Goal: Transaction & Acquisition: Purchase product/service

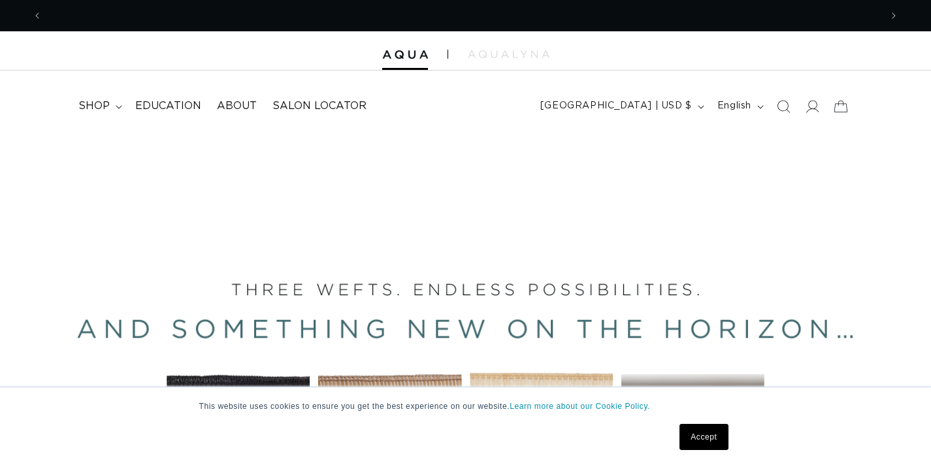
scroll to position [0, 1677]
click at [703, 431] on link "Accept" at bounding box center [704, 437] width 48 height 26
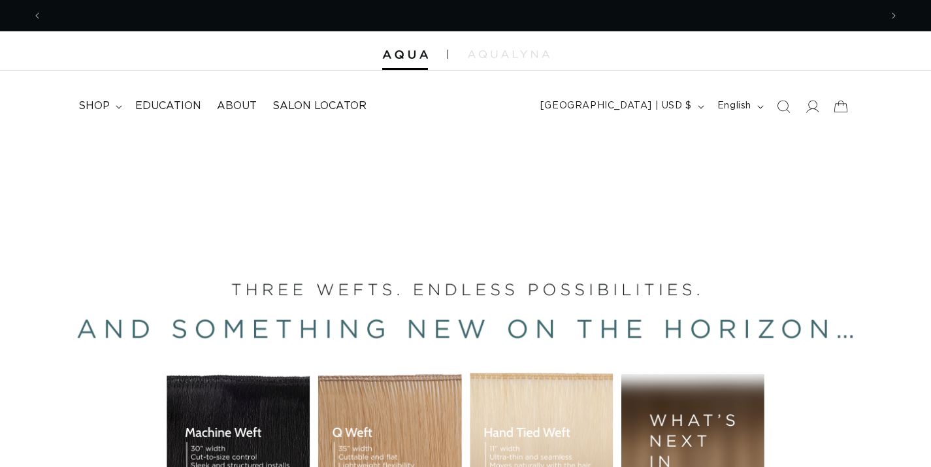
scroll to position [0, 0]
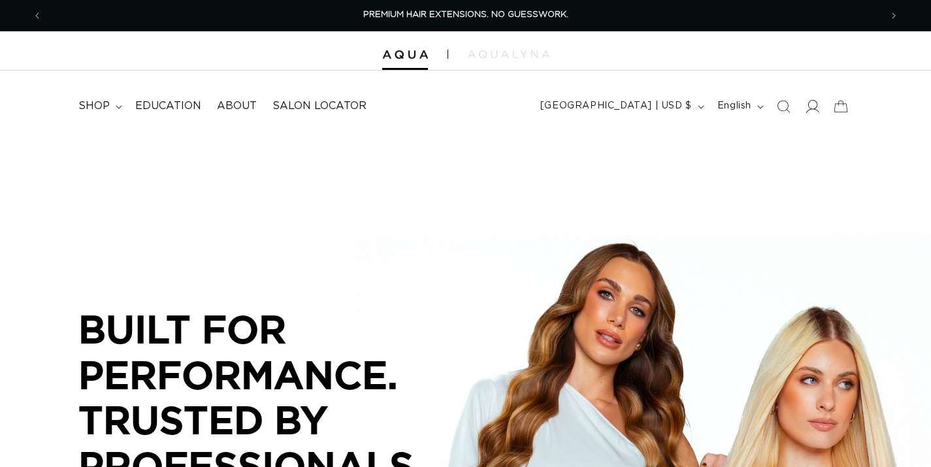
click at [812, 105] on icon at bounding box center [812, 106] width 14 height 14
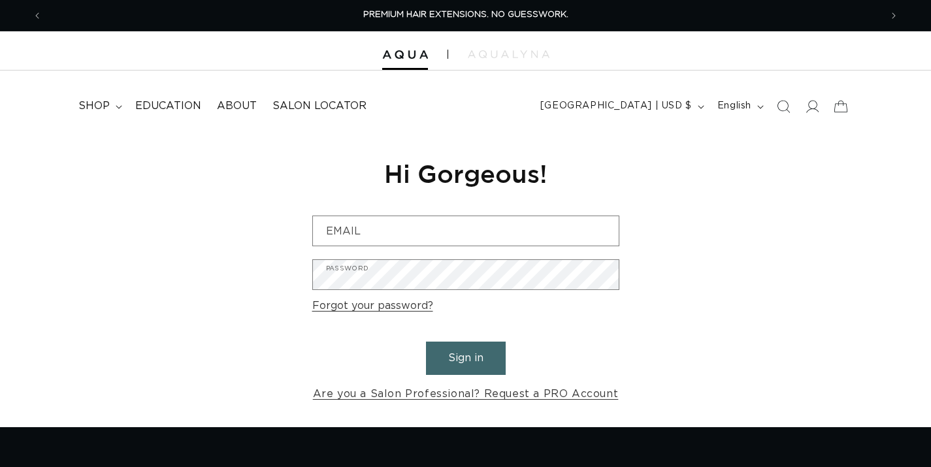
click at [490, 228] on input "Email" at bounding box center [466, 230] width 306 height 29
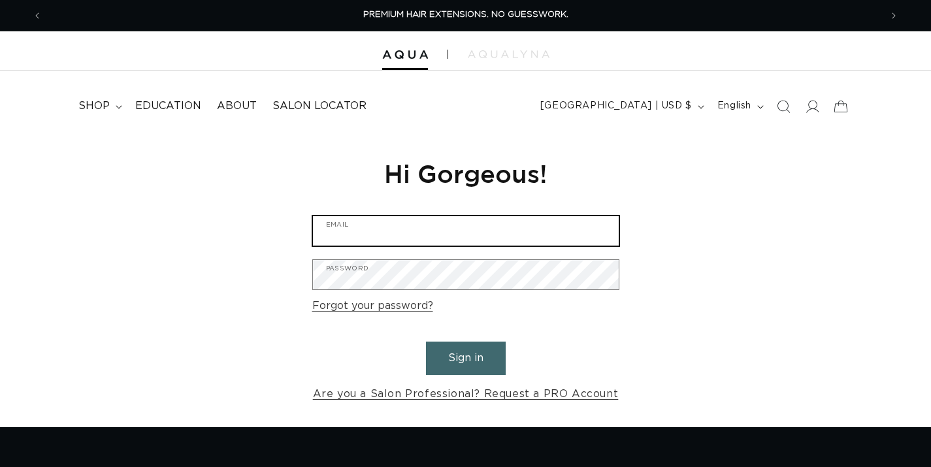
type input "Craftsouthhadley@gmail.com"
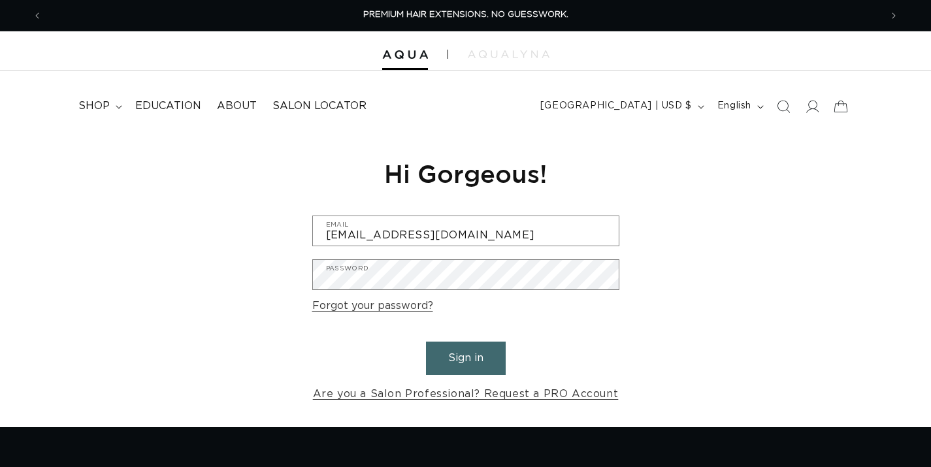
click at [467, 342] on button "Sign in" at bounding box center [466, 358] width 80 height 33
click at [469, 350] on button "Sign in" at bounding box center [466, 358] width 80 height 33
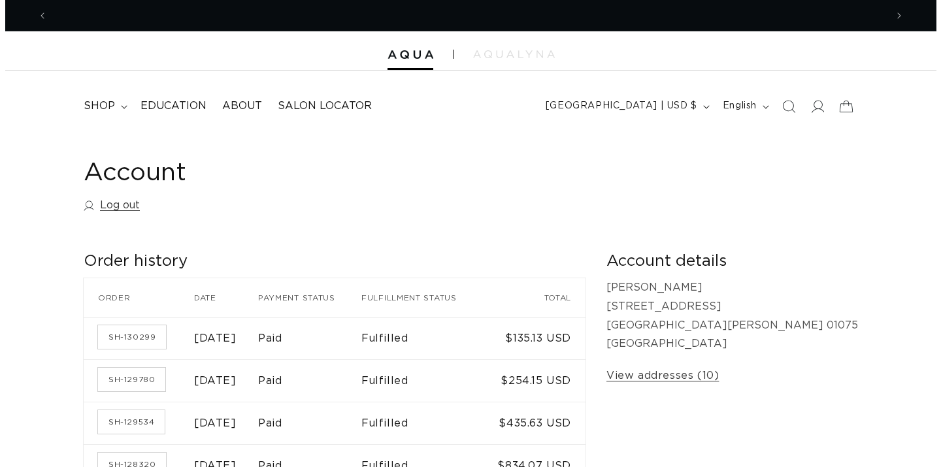
scroll to position [0, 1677]
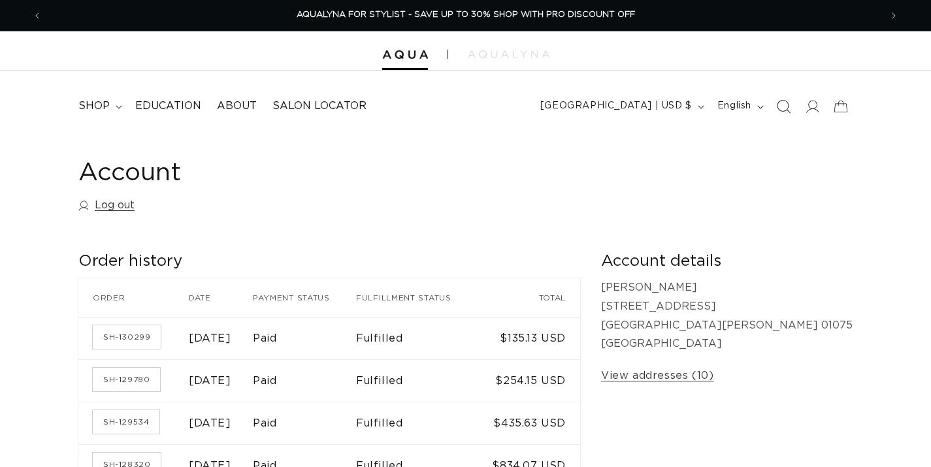
click at [784, 106] on icon "Search" at bounding box center [784, 106] width 14 height 14
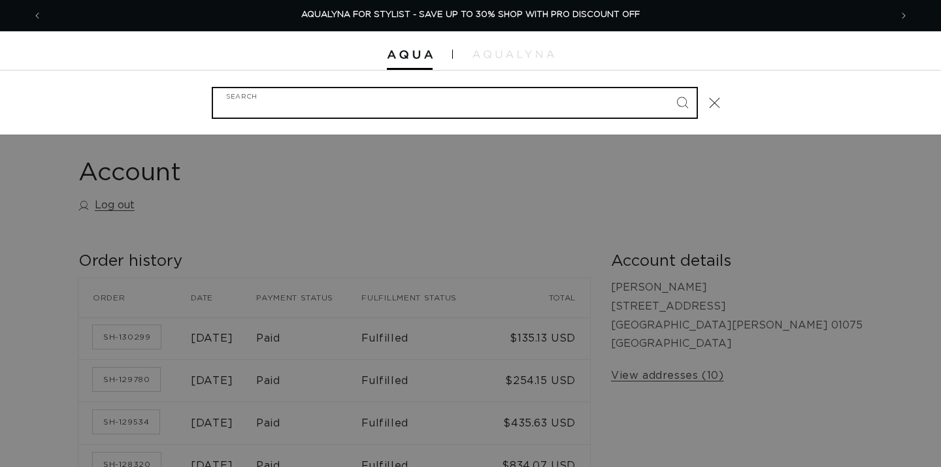
type input "k"
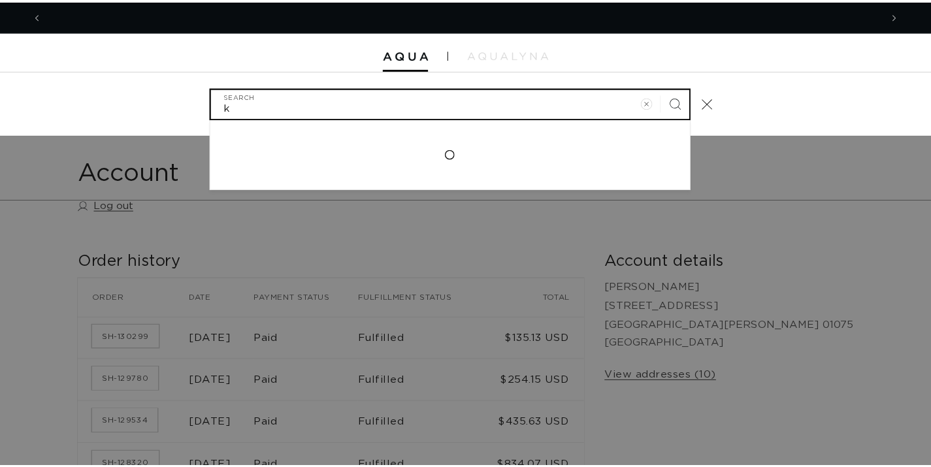
scroll to position [0, 0]
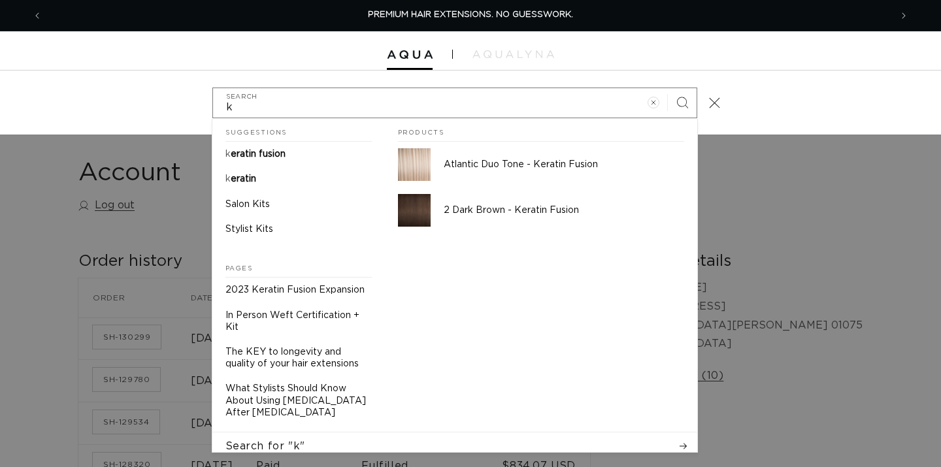
click at [711, 97] on icon "Close" at bounding box center [714, 102] width 11 height 11
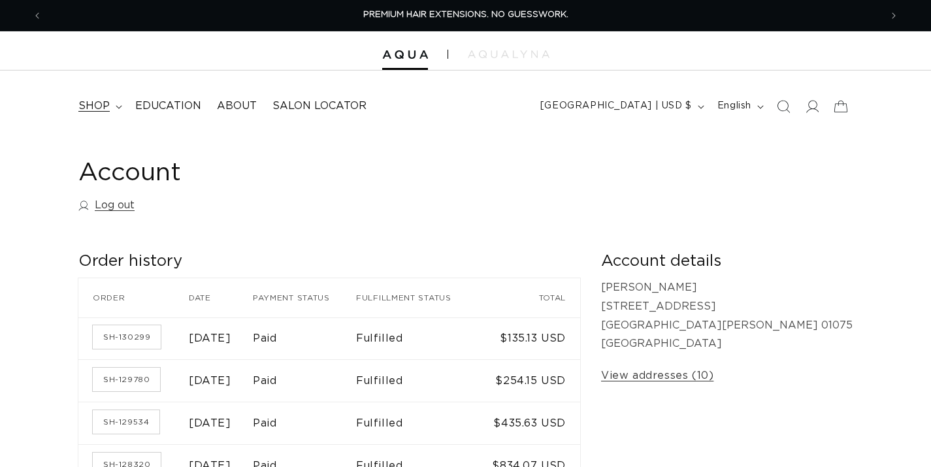
click at [106, 101] on span "shop" at bounding box center [93, 106] width 31 height 14
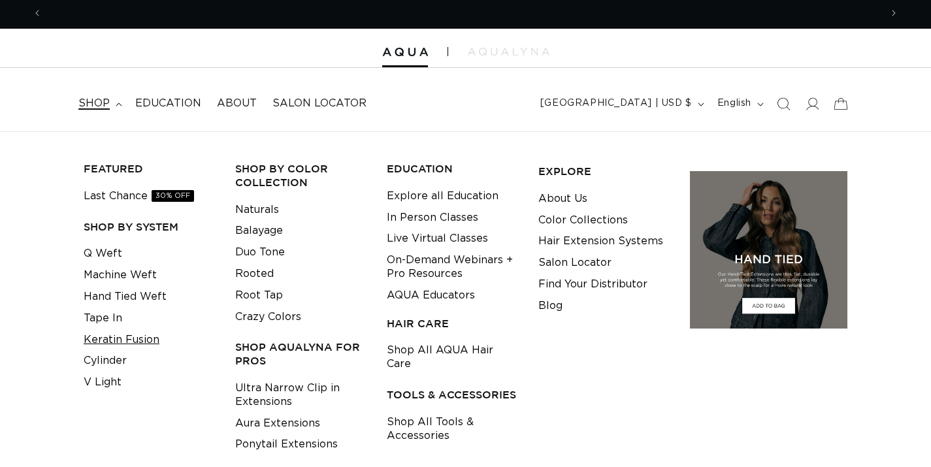
scroll to position [0, 1677]
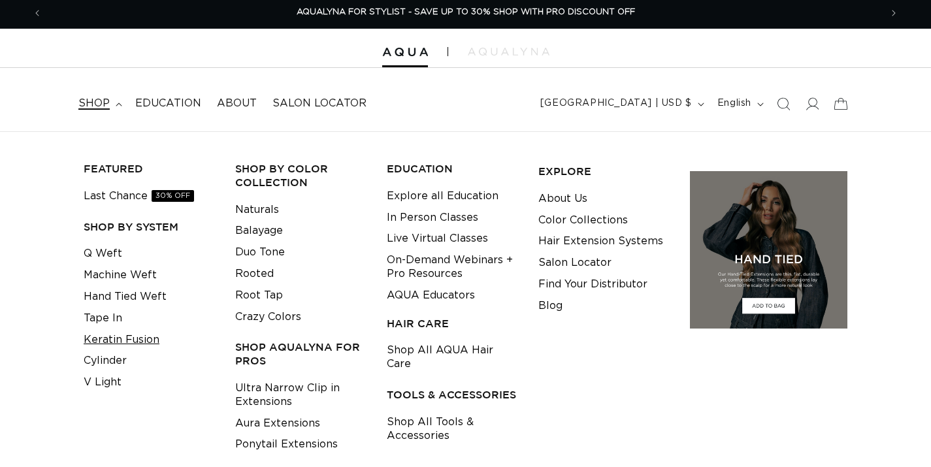
click at [99, 338] on link "Keratin Fusion" at bounding box center [122, 340] width 76 height 22
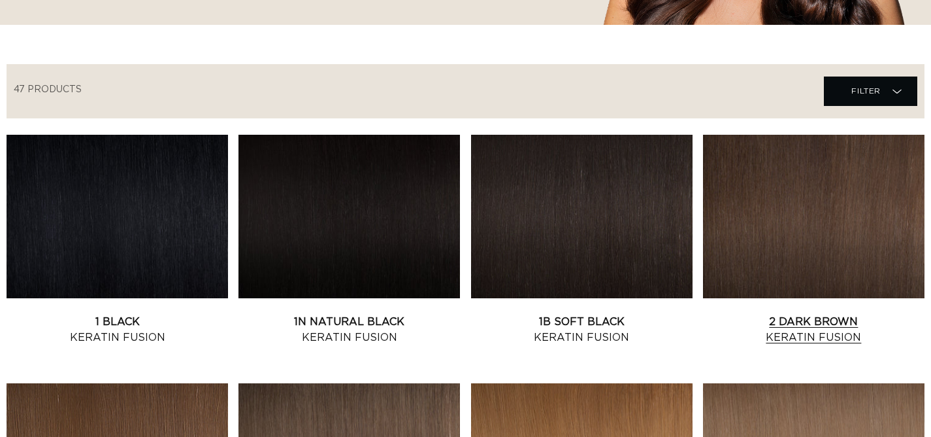
click at [794, 314] on link "2 Dark Brown Keratin Fusion" at bounding box center [814, 329] width 222 height 31
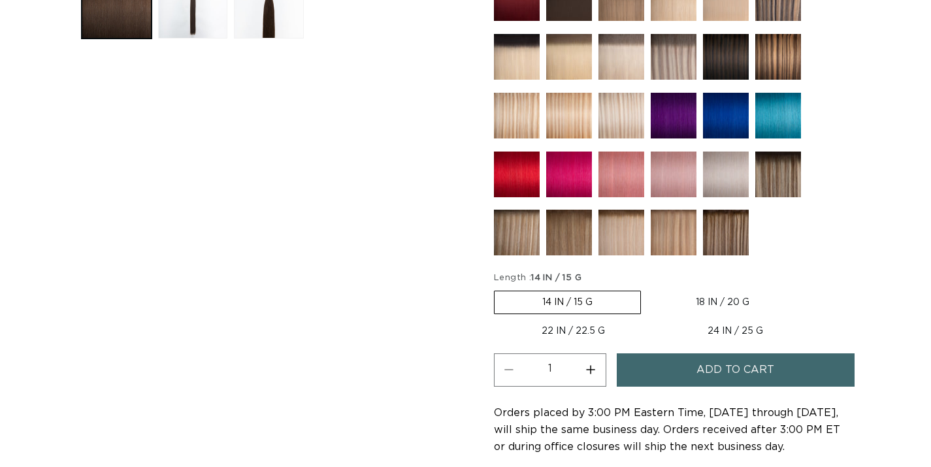
click at [698, 299] on label "18 IN / 20 G Variant sold out or unavailable" at bounding box center [722, 303] width 149 height 22
click at [648, 289] on input "18 IN / 20 G Variant sold out or unavailable" at bounding box center [648, 288] width 1 height 1
radio input "true"
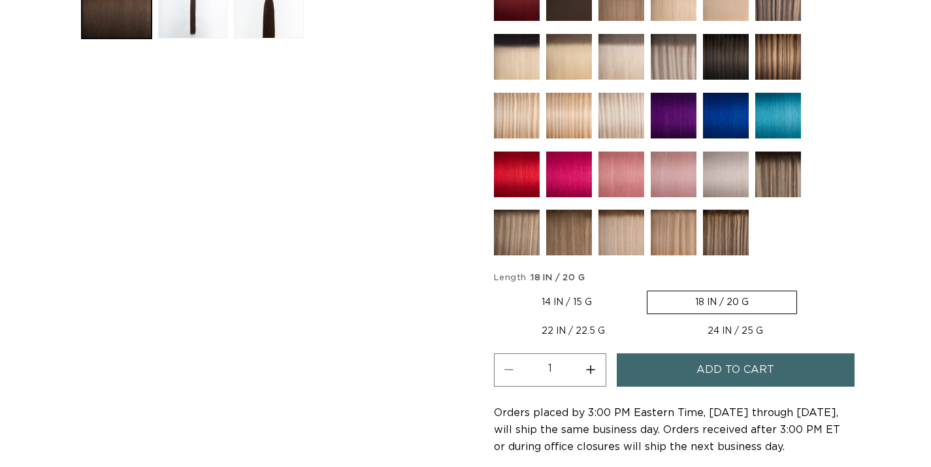
click at [704, 373] on span "Add to cart" at bounding box center [736, 370] width 78 height 33
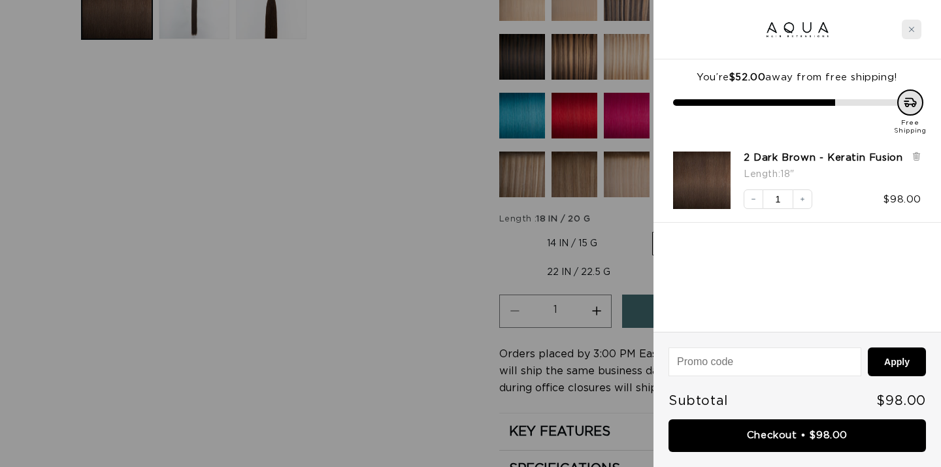
click at [914, 29] on icon "Close cart" at bounding box center [912, 29] width 7 height 7
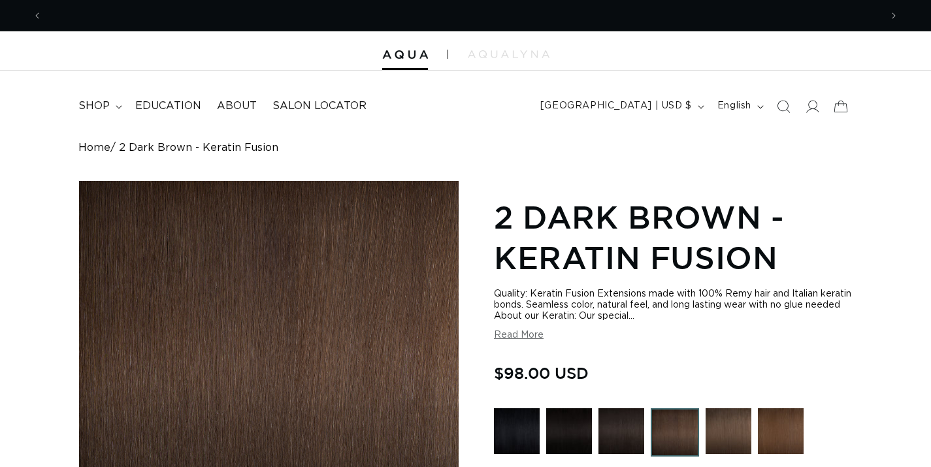
scroll to position [0, 839]
click at [87, 104] on span "shop" at bounding box center [93, 106] width 31 height 14
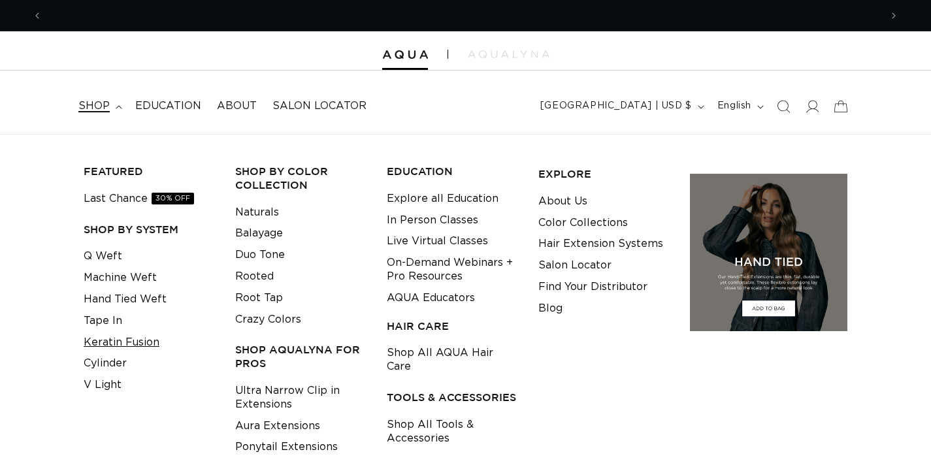
scroll to position [0, 1677]
click at [129, 339] on link "Keratin Fusion" at bounding box center [122, 343] width 76 height 22
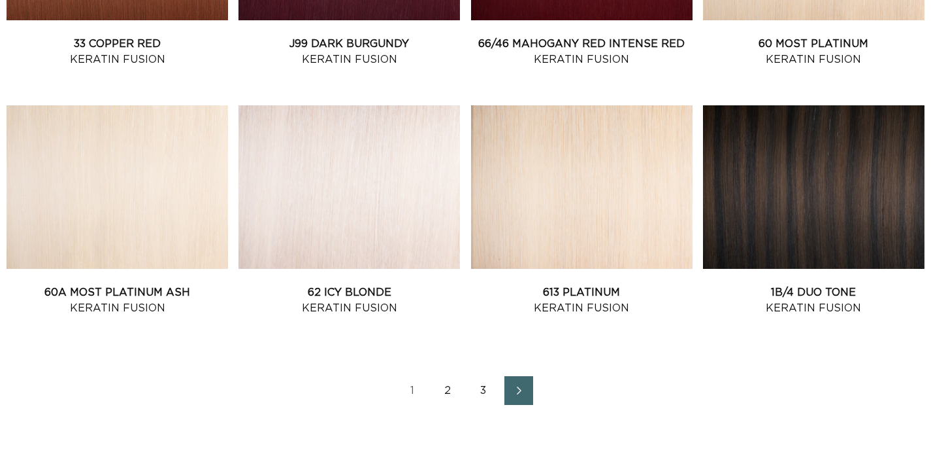
scroll to position [1452, 0]
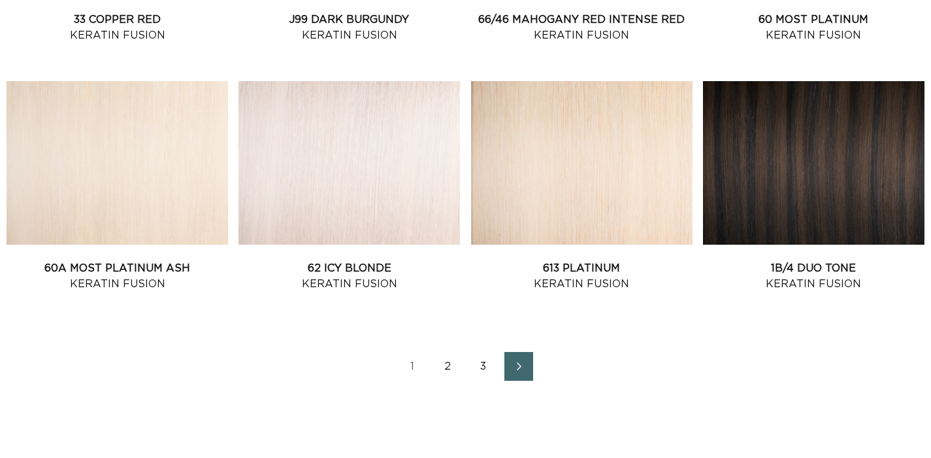
click at [447, 377] on link "2" at bounding box center [448, 366] width 29 height 29
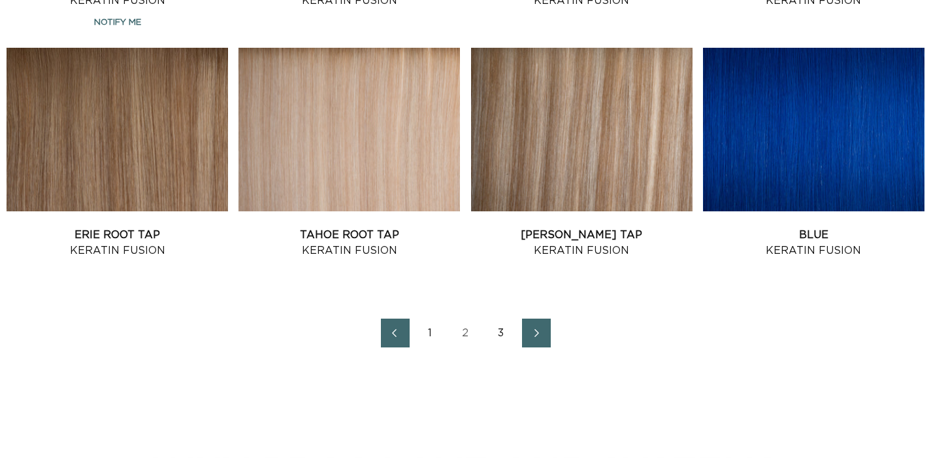
scroll to position [0, 1677]
click at [501, 341] on link "3" at bounding box center [501, 332] width 29 height 29
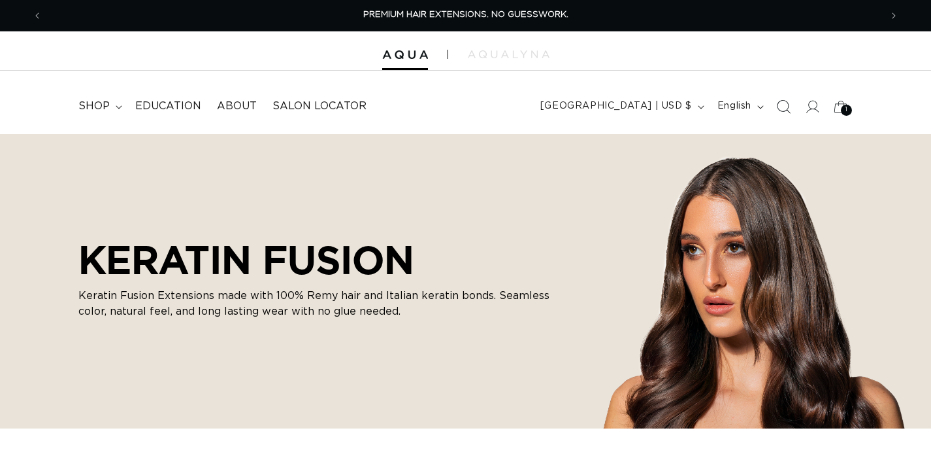
click at [780, 101] on icon "Search" at bounding box center [785, 107] width 14 height 14
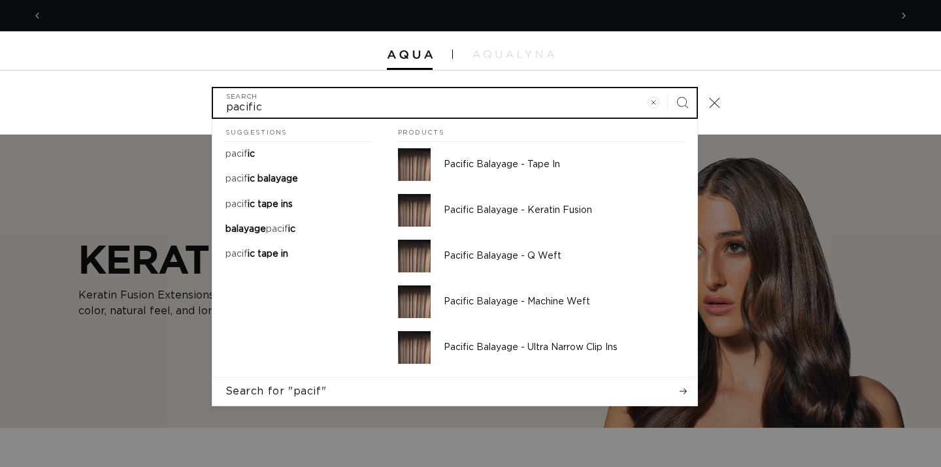
scroll to position [0, 1697]
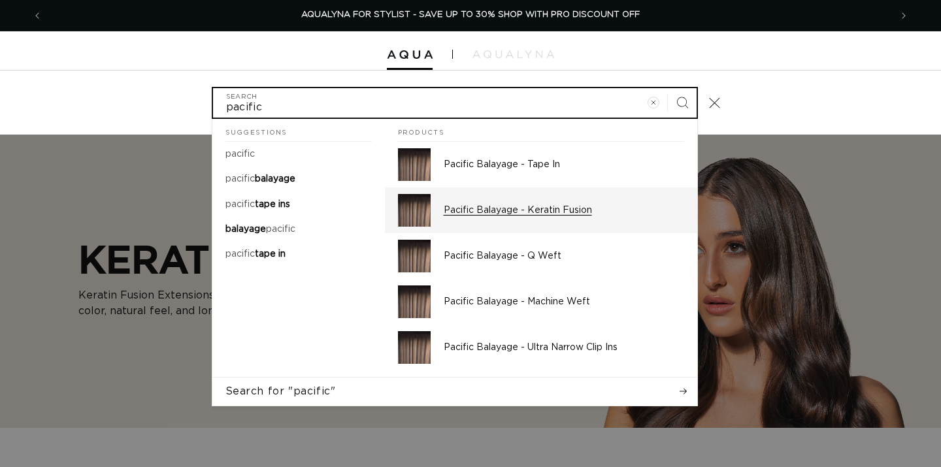
type input "pacific"
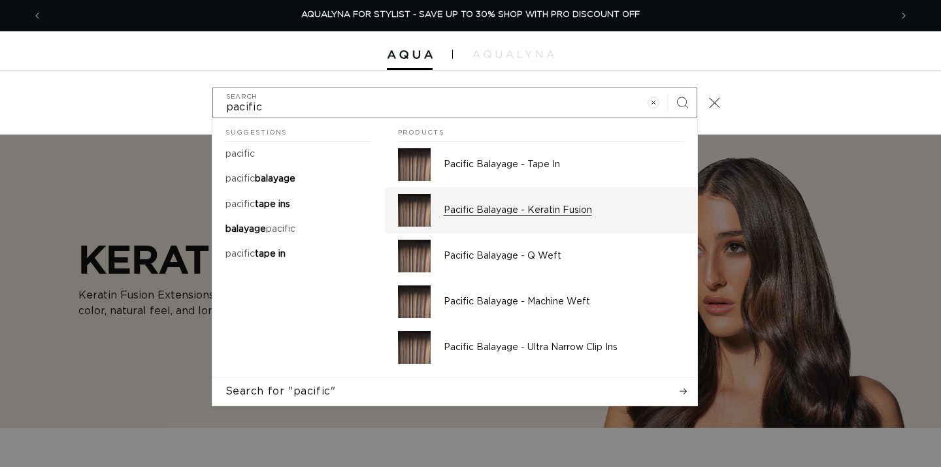
click at [540, 220] on div "Pacific Balayage - Keratin Fusion" at bounding box center [564, 210] width 241 height 33
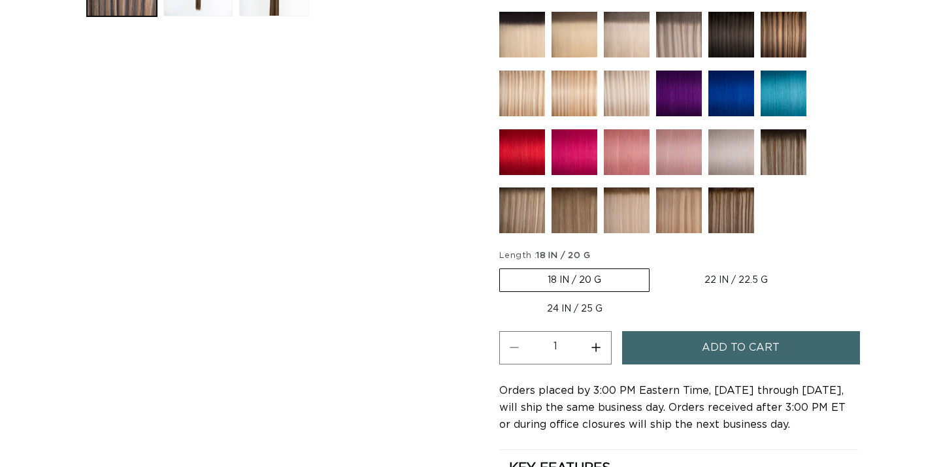
scroll to position [0, 839]
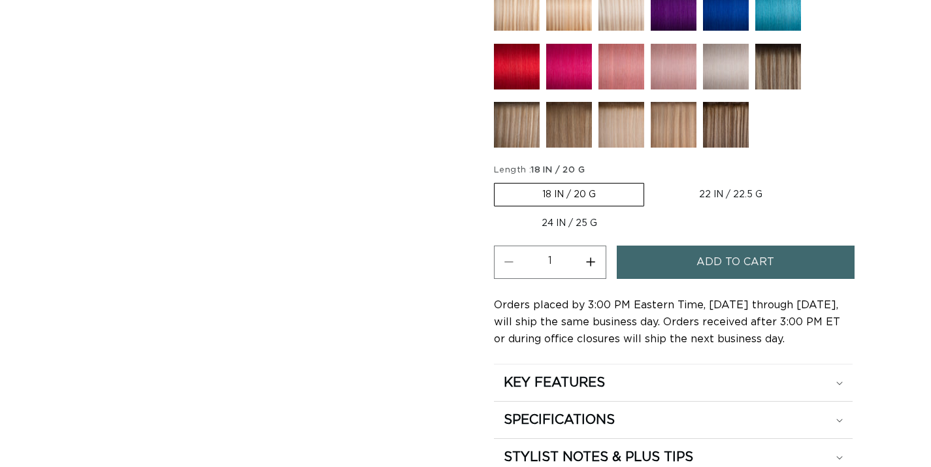
click at [727, 259] on span "Add to cart" at bounding box center [736, 262] width 78 height 33
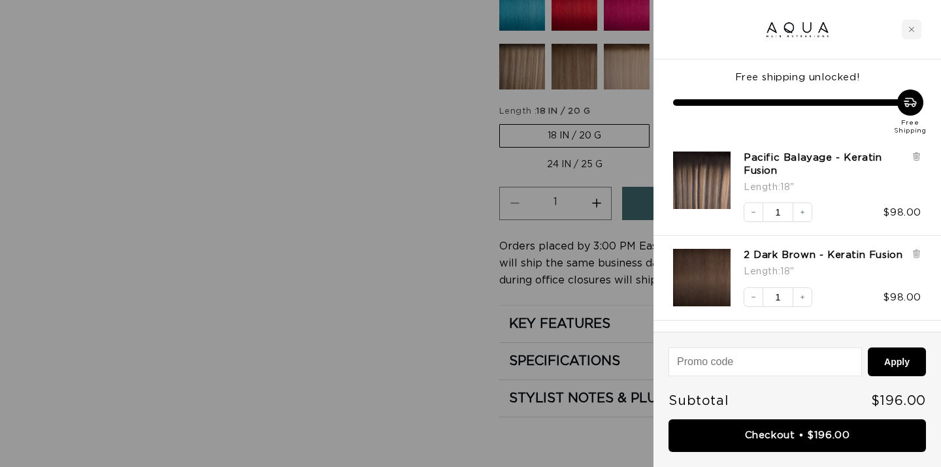
scroll to position [0, 0]
click at [916, 22] on div "Close cart" at bounding box center [912, 30] width 20 height 20
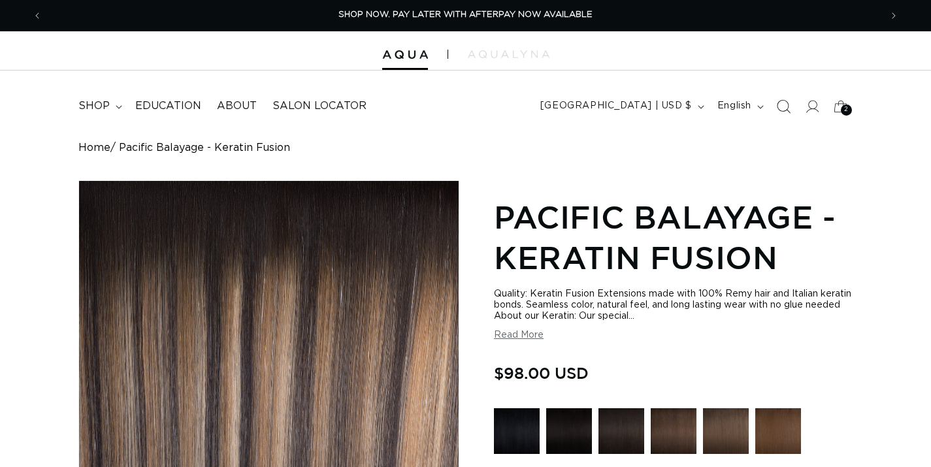
click at [779, 97] on span "Search" at bounding box center [783, 106] width 29 height 29
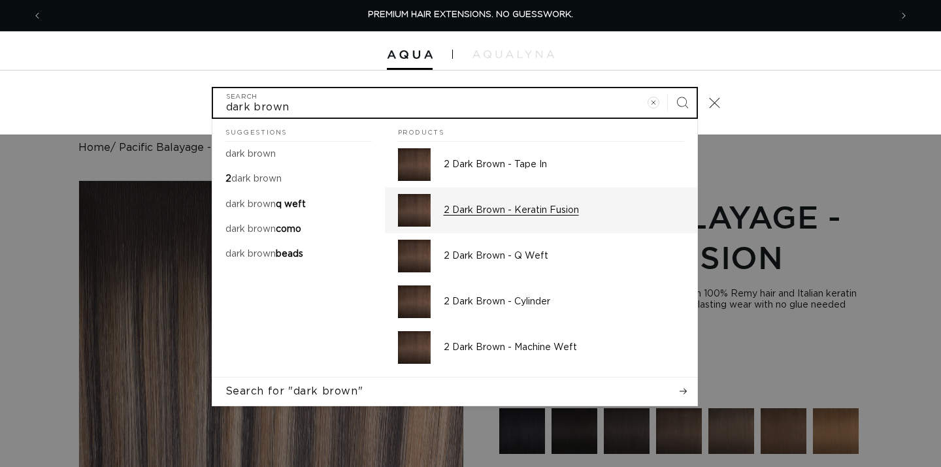
type input "dark brown"
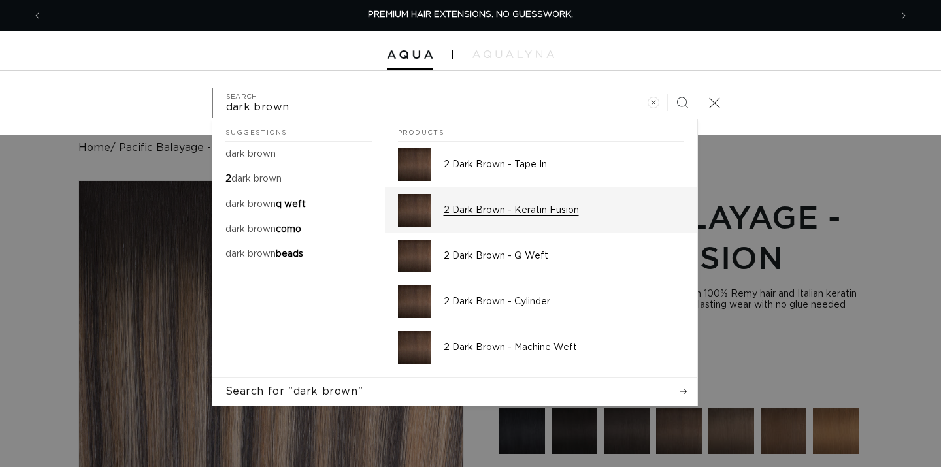
click at [567, 207] on p "2 Dark Brown - Keratin Fusion" at bounding box center [564, 211] width 241 height 12
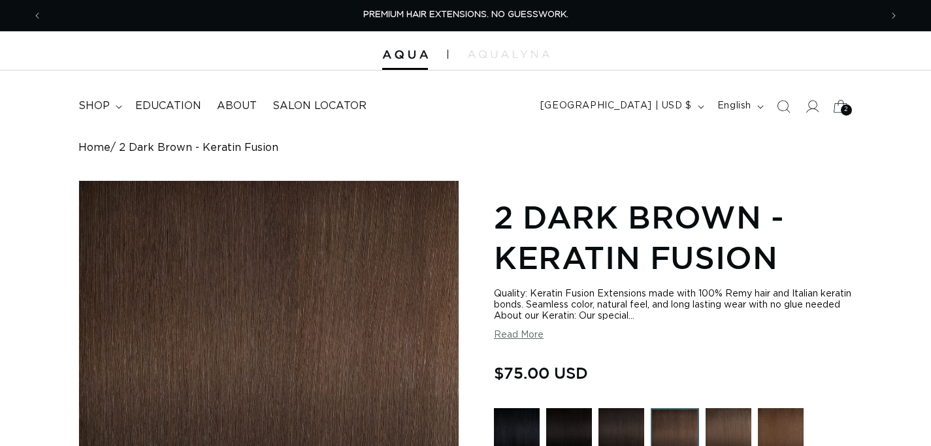
click at [840, 110] on icon at bounding box center [841, 106] width 31 height 31
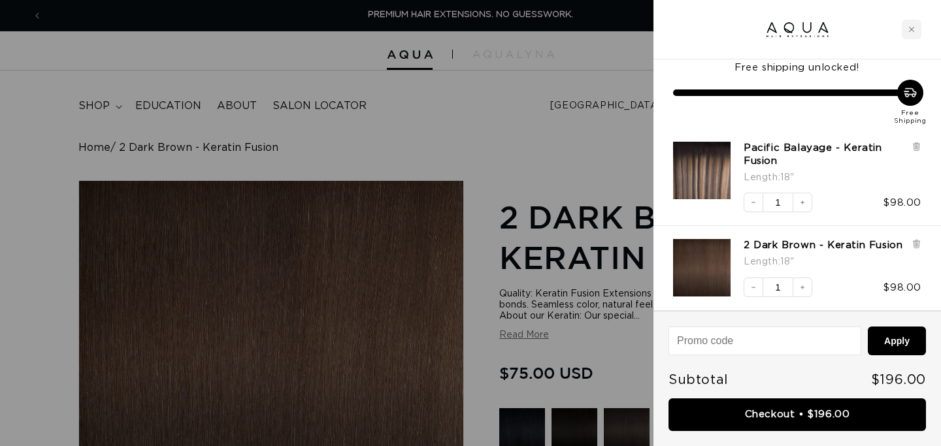
click at [756, 409] on link "Checkout • $196.00" at bounding box center [798, 415] width 258 height 33
